Goal: Transaction & Acquisition: Download file/media

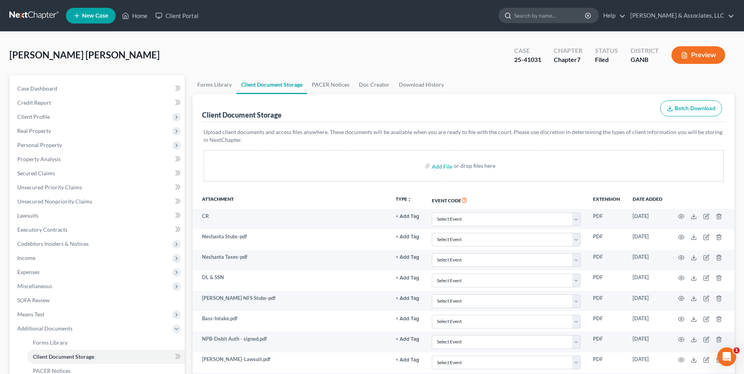
click at [563, 17] on input "search" at bounding box center [550, 15] width 72 height 15
type input "[PERSON_NAME]"
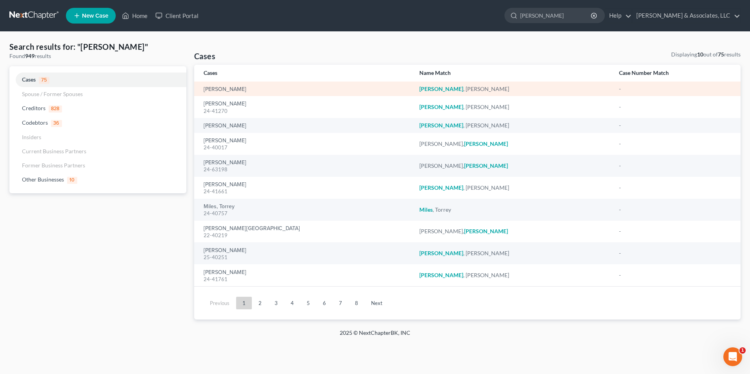
click at [238, 90] on div "[PERSON_NAME]" at bounding box center [304, 89] width 203 height 8
click at [218, 91] on link "[PERSON_NAME]" at bounding box center [224, 89] width 43 height 5
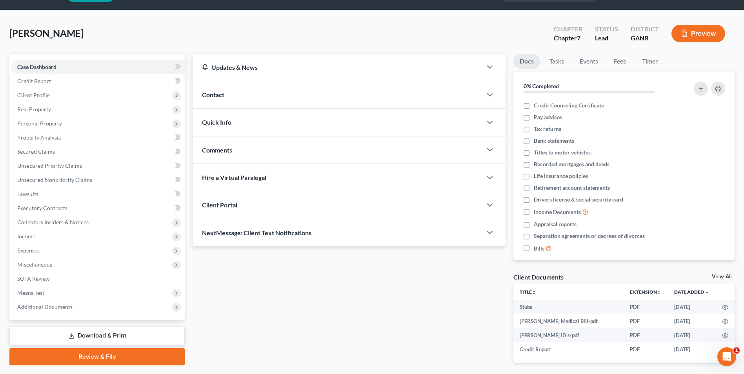
scroll to position [53, 0]
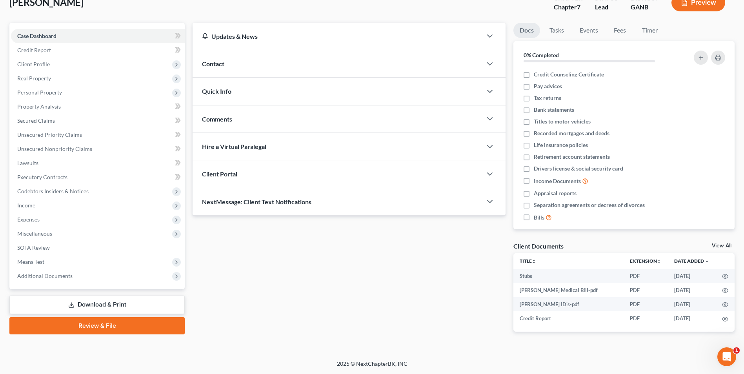
click at [724, 244] on link "View All" at bounding box center [722, 245] width 20 height 5
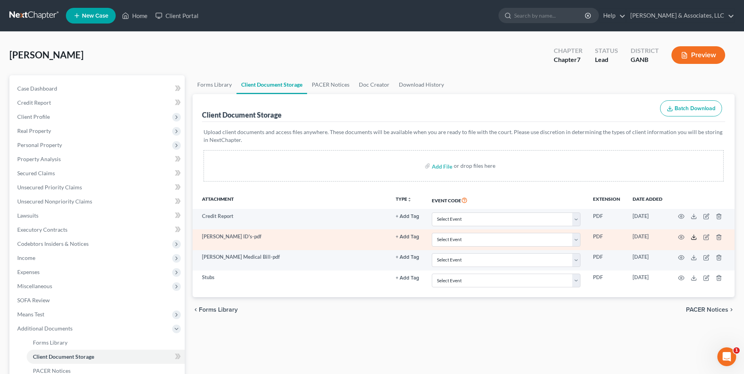
click at [694, 238] on polyline at bounding box center [693, 236] width 3 height 1
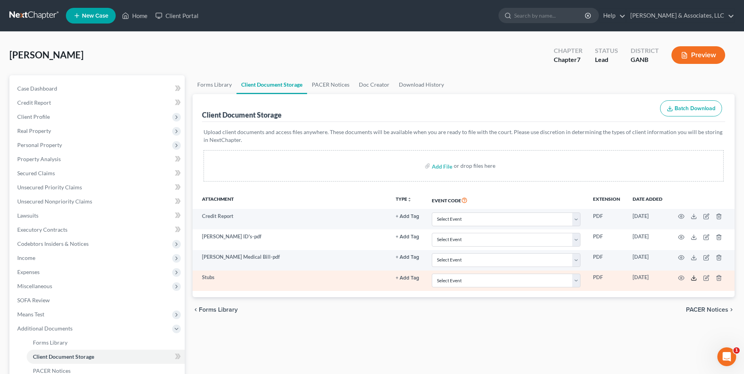
click at [692, 276] on icon at bounding box center [693, 278] width 6 height 6
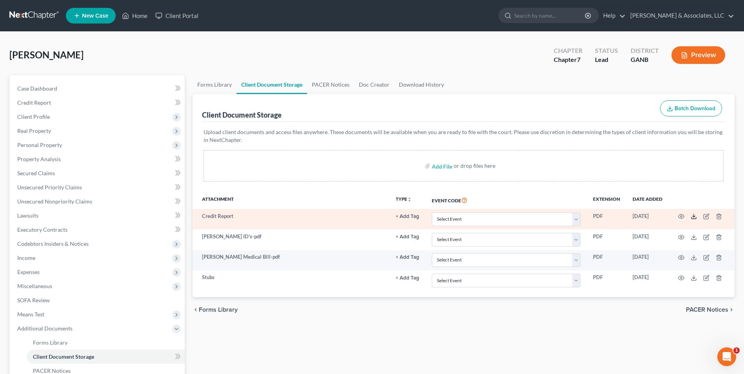
click at [695, 218] on icon at bounding box center [693, 216] width 6 height 6
